Goal: Check status: Check status

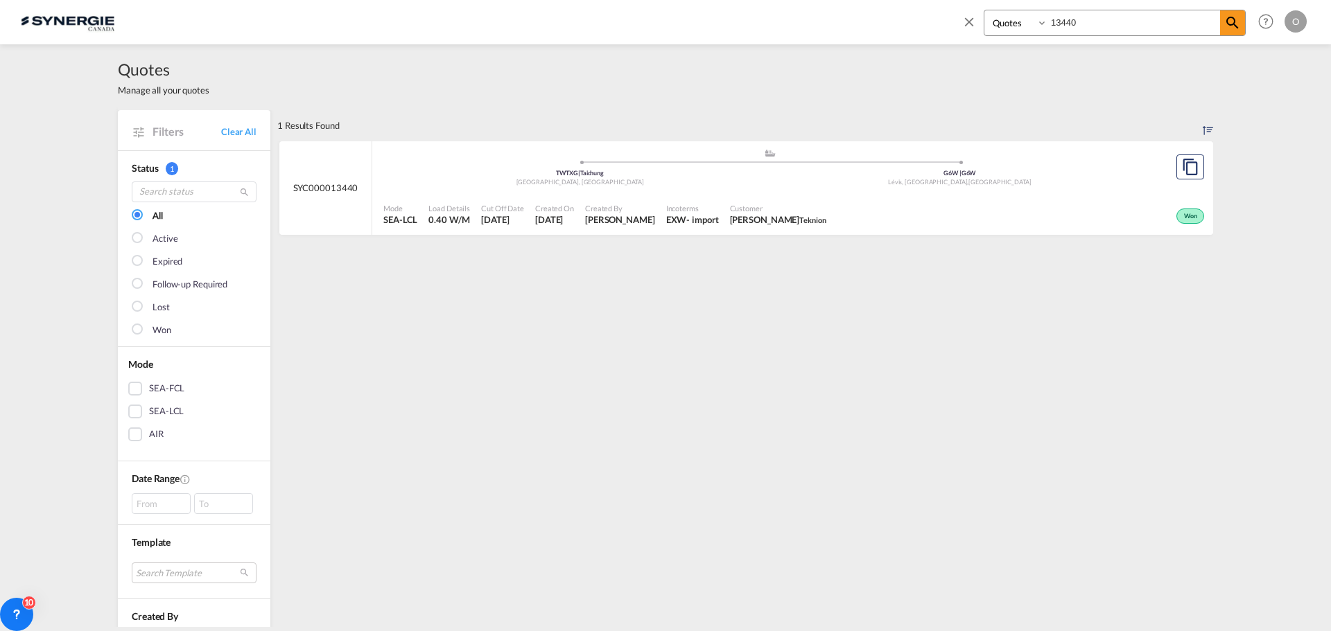
select select "Quotes"
click at [1093, 24] on input "13440" at bounding box center [1133, 22] width 173 height 24
drag, startPoint x: 1056, startPoint y: 20, endPoint x: 1033, endPoint y: 19, distance: 22.2
click at [1043, 19] on div "Bookings Quotes Enquiries 13440" at bounding box center [1114, 23] width 262 height 26
drag, startPoint x: 1033, startPoint y: 19, endPoint x: 1026, endPoint y: 16, distance: 7.7
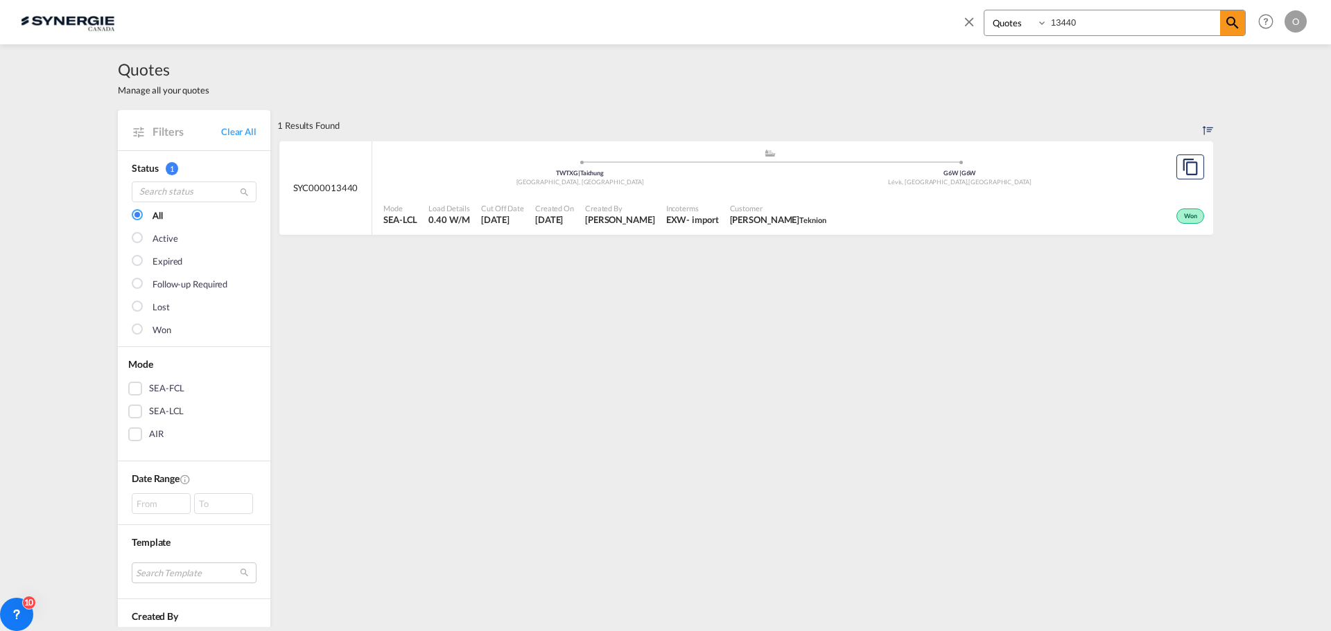
click at [1033, 19] on select "Bookings Quotes Enquiries" at bounding box center [1017, 22] width 66 height 25
click at [1124, 23] on input "13440" at bounding box center [1133, 22] width 173 height 24
click at [613, 216] on span "[PERSON_NAME]" at bounding box center [621, 219] width 70 height 12
drag, startPoint x: 1088, startPoint y: 21, endPoint x: 1012, endPoint y: 25, distance: 76.3
click at [1012, 25] on div "Bookings Quotes Enquiries 14048" at bounding box center [1114, 23] width 262 height 26
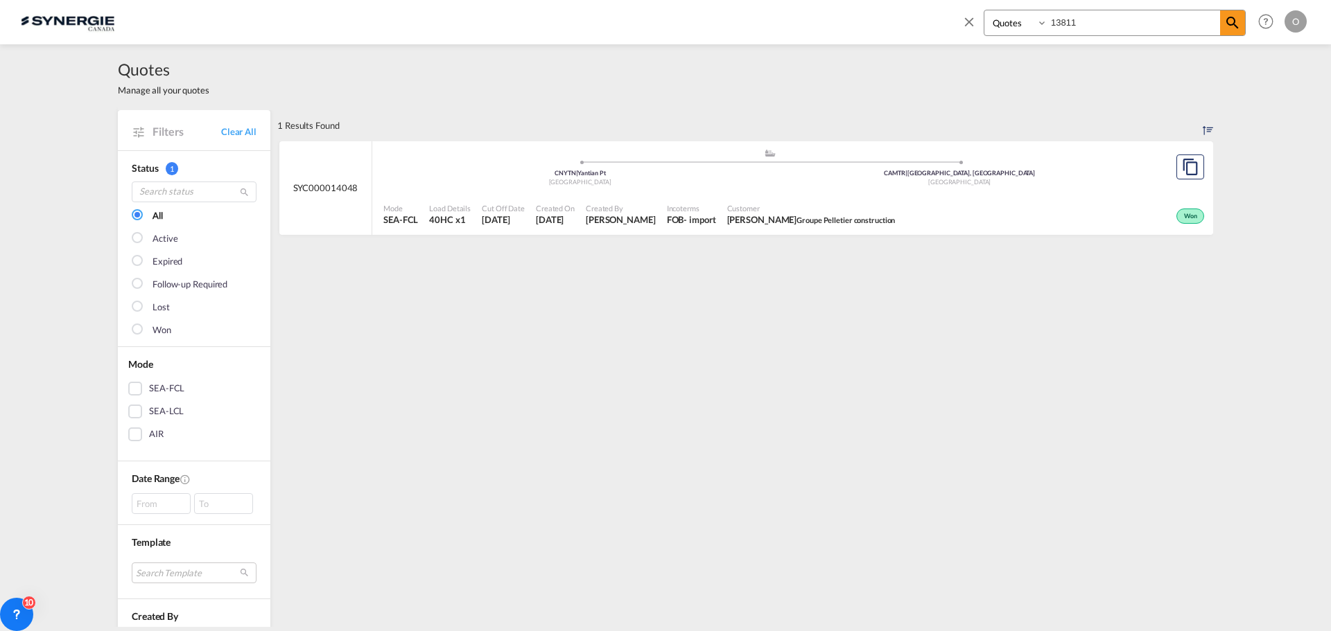
type input "13811"
click at [686, 218] on div "FOB" at bounding box center [679, 219] width 17 height 12
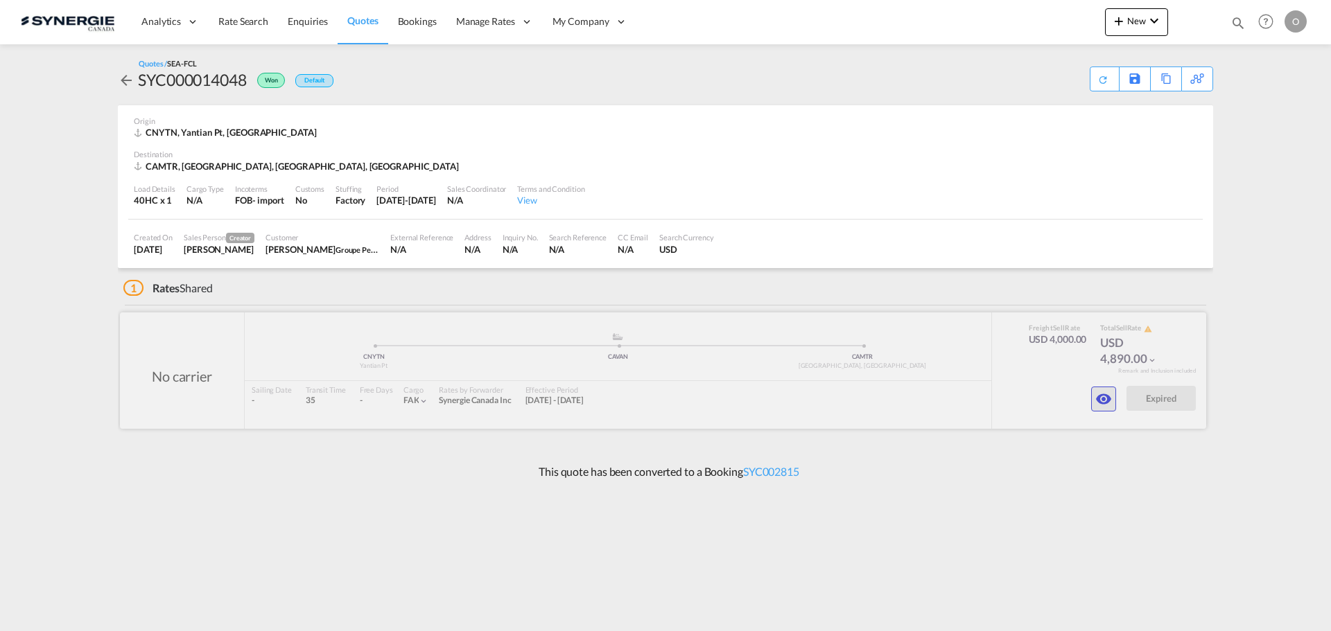
click at [1104, 399] on md-icon "icon-eye" at bounding box center [1103, 399] width 17 height 17
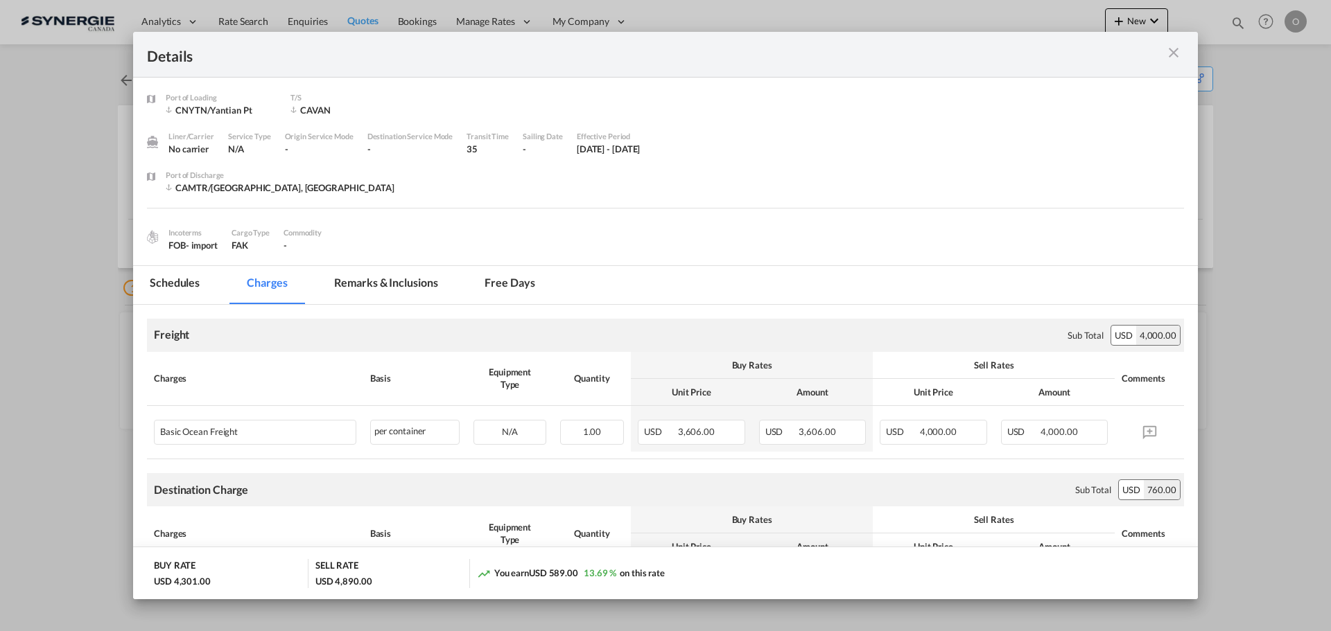
click at [395, 288] on md-tab-item "Remarks & Inclusions" at bounding box center [385, 285] width 137 height 38
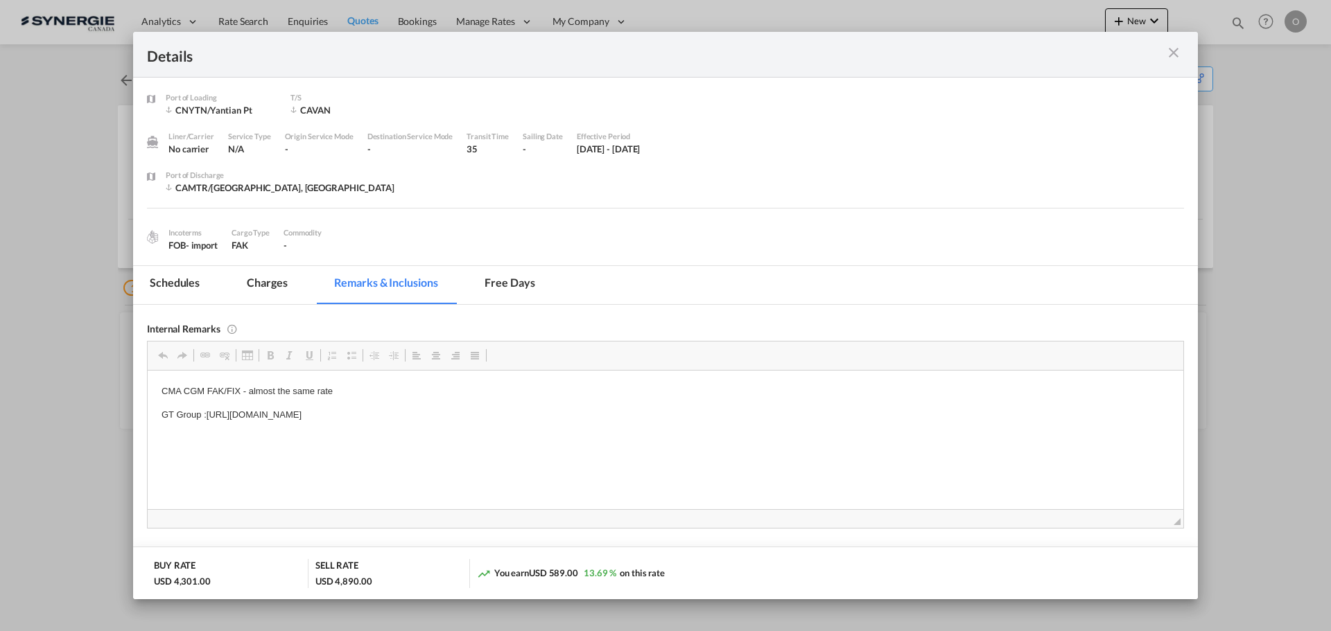
drag, startPoint x: 207, startPoint y: 410, endPoint x: 199, endPoint y: 405, distance: 9.4
drag, startPoint x: 204, startPoint y: 412, endPoint x: 589, endPoint y: 426, distance: 384.9
click at [595, 435] on html "CMA CGM FAK/FIX - almost the same rate GT Group :https://app.frontapp.com/open/…" at bounding box center [665, 403] width 1035 height 66
copy p ":https://app.frontapp.com/open/cnv_q3lumvj?key=K9ePXLVnwEgWb21DEsi0loQLKXO3vBsF"
drag, startPoint x: 205, startPoint y: 414, endPoint x: 579, endPoint y: 435, distance: 374.8
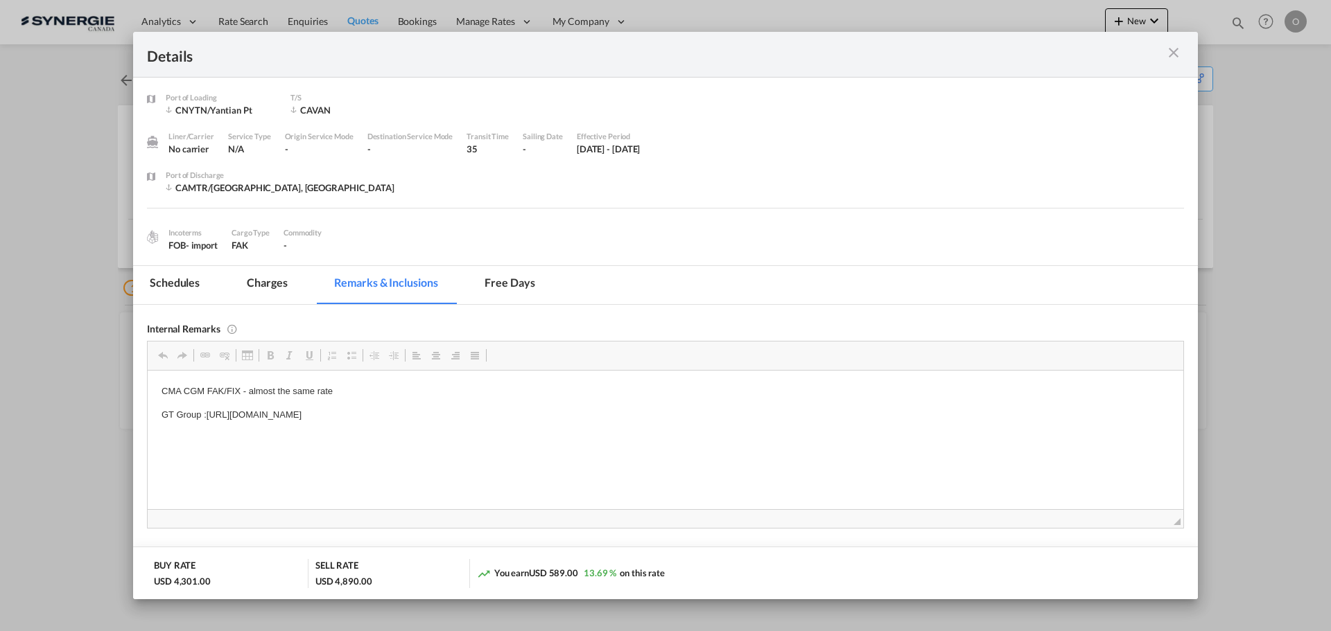
click at [579, 435] on html "CMA CGM FAK/FIX - almost the same rate GT Group :https://app.frontapp.com/open/…" at bounding box center [665, 403] width 1035 height 66
copy p "https://app.frontapp.com/open/cnv_q3lumvj?key=K9ePXLVnwEgWb21DEsi0loQLKXO3vBsF"
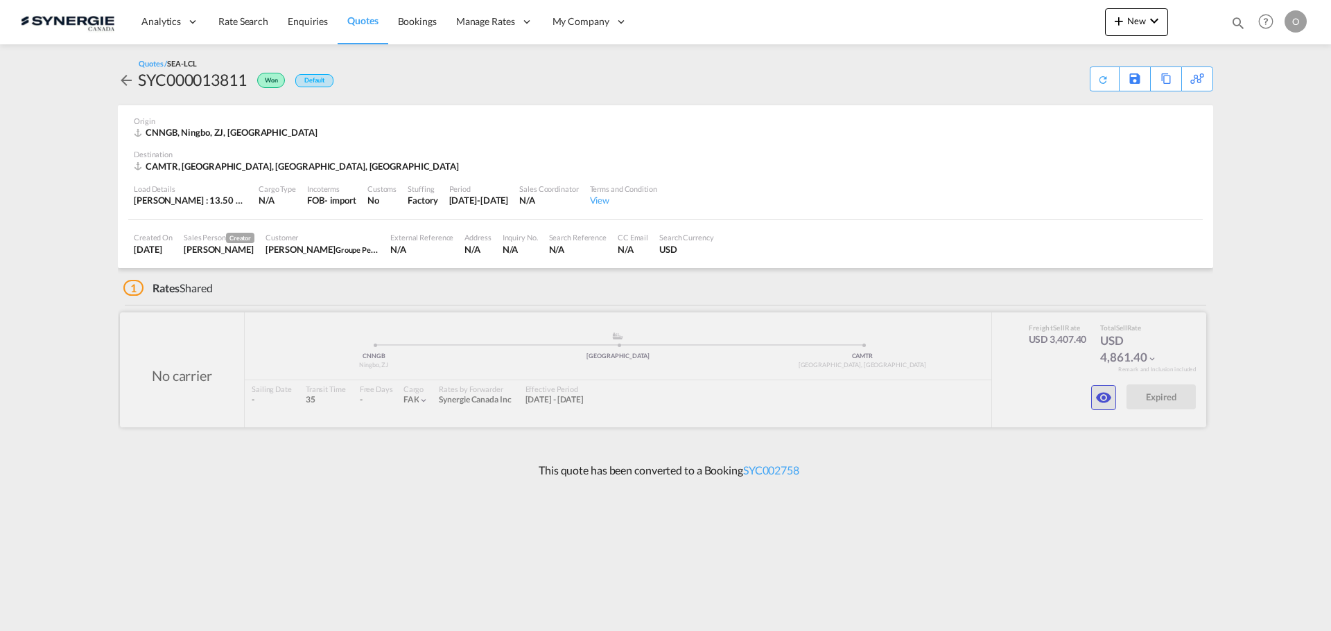
click at [1103, 399] on md-icon "icon-eye" at bounding box center [1103, 398] width 17 height 17
